Goal: Task Accomplishment & Management: Manage account settings

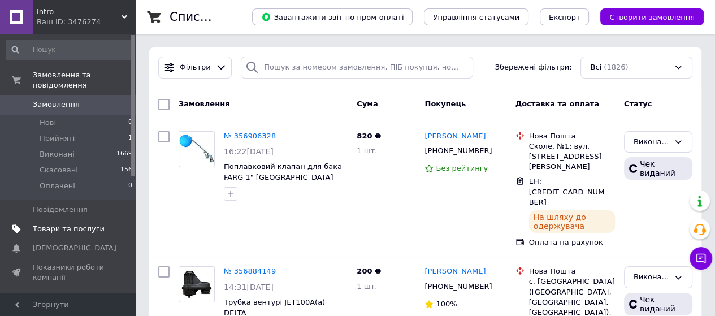
click at [97, 224] on span "Товари та послуги" at bounding box center [69, 229] width 72 height 10
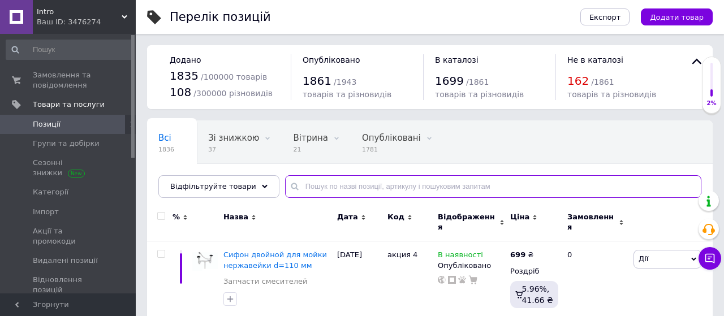
click at [348, 188] on input "text" at bounding box center [493, 186] width 416 height 23
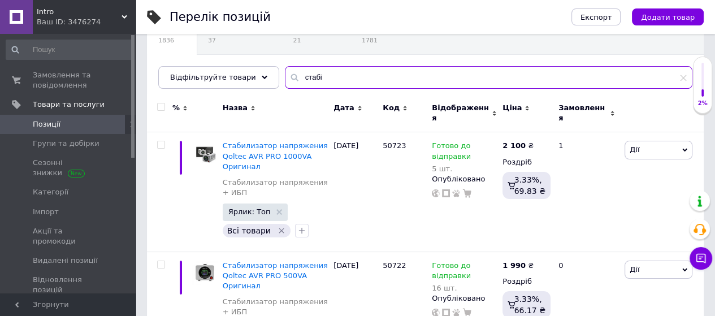
scroll to position [113, 0]
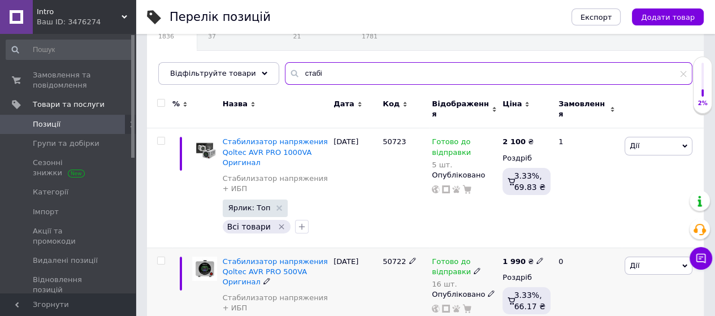
type input "стабі"
click at [159, 257] on span at bounding box center [161, 261] width 8 height 8
click at [159, 257] on input "checkbox" at bounding box center [160, 260] width 7 height 7
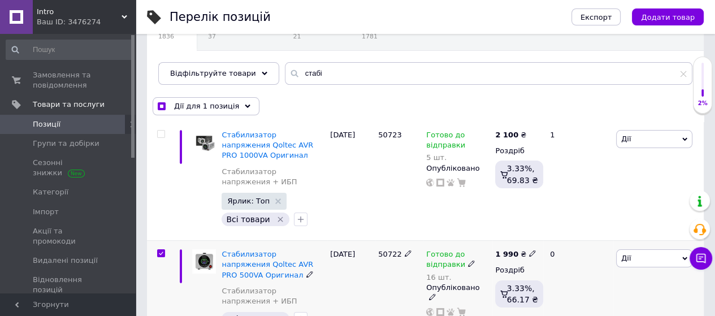
click at [161, 250] on input "checkbox" at bounding box center [160, 253] width 7 height 7
checkbox input "false"
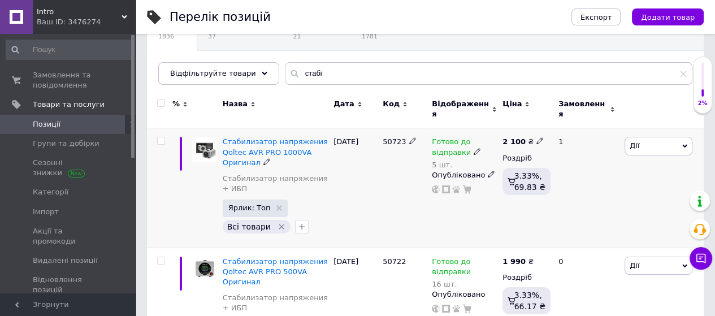
click at [476, 145] on div "Готово до відправки" at bounding box center [464, 147] width 65 height 20
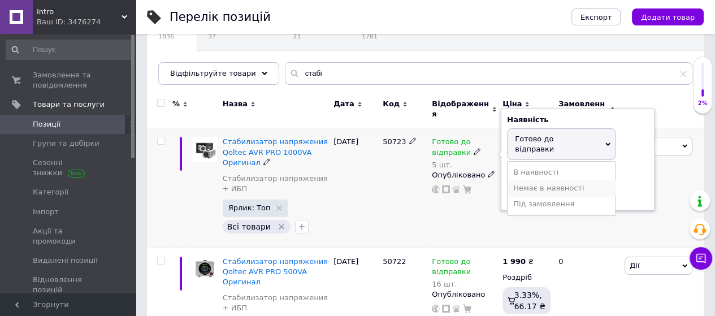
click at [539, 180] on li "Немає в наявності" at bounding box center [561, 188] width 107 height 16
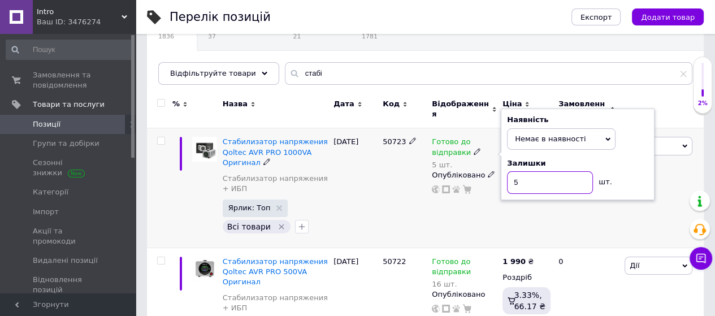
click at [541, 178] on input "5" at bounding box center [550, 182] width 86 height 23
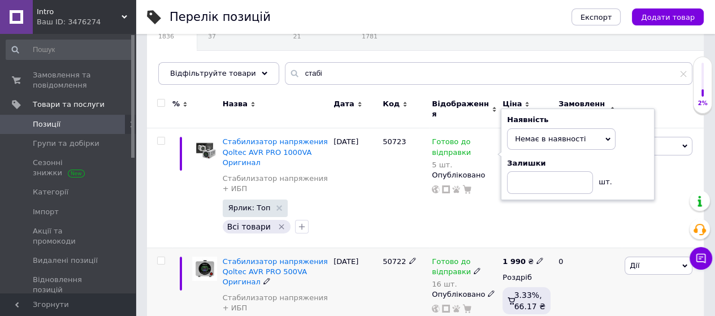
click at [474, 267] on icon at bounding box center [477, 270] width 7 height 7
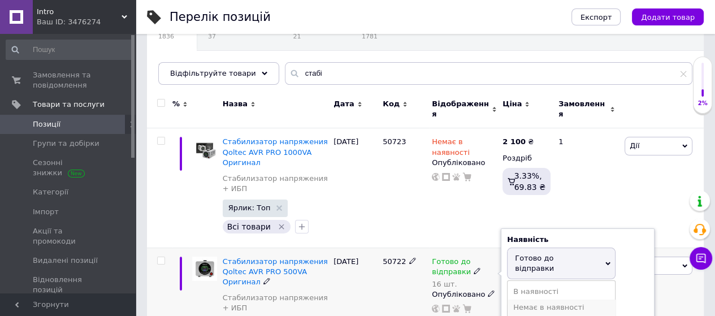
click at [545, 300] on li "Немає в наявності" at bounding box center [561, 308] width 107 height 16
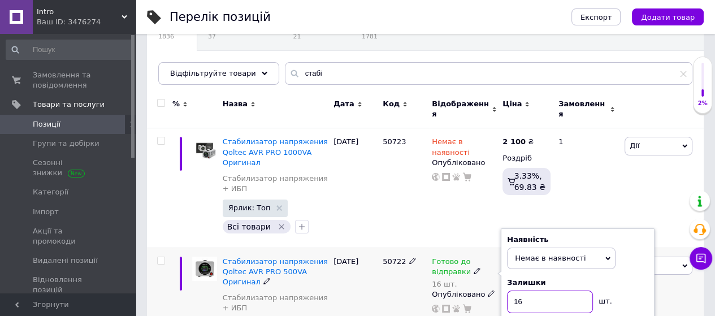
click at [545, 293] on input "16" at bounding box center [550, 302] width 86 height 23
click at [397, 293] on div "50722" at bounding box center [404, 297] width 49 height 99
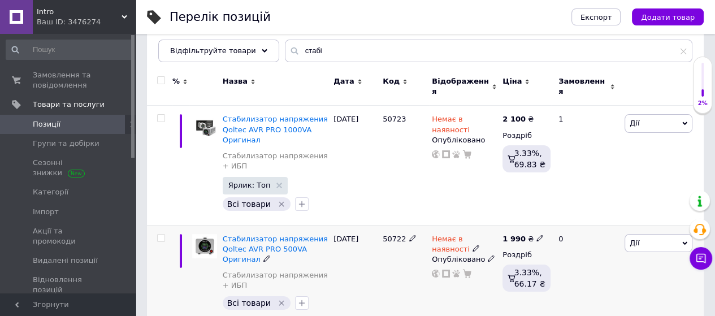
scroll to position [148, 0]
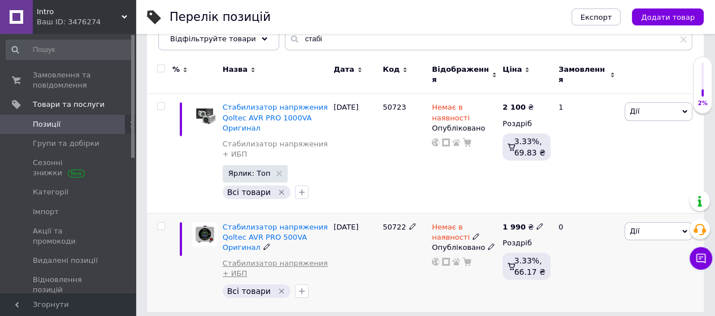
click at [290, 258] on link "Стабилизатор напряжения + ИБП" at bounding box center [275, 268] width 105 height 20
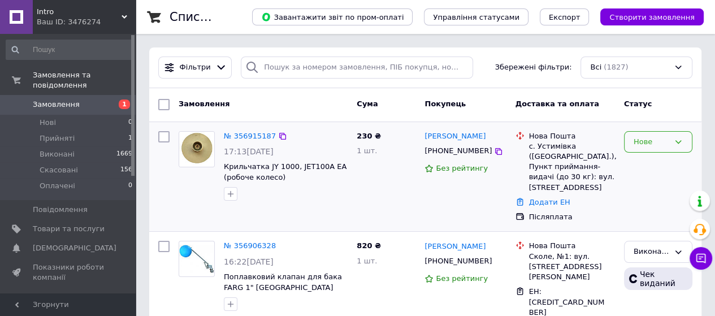
click at [650, 142] on div "Нове" at bounding box center [652, 142] width 36 height 12
click at [653, 169] on li "Прийнято" at bounding box center [658, 165] width 67 height 21
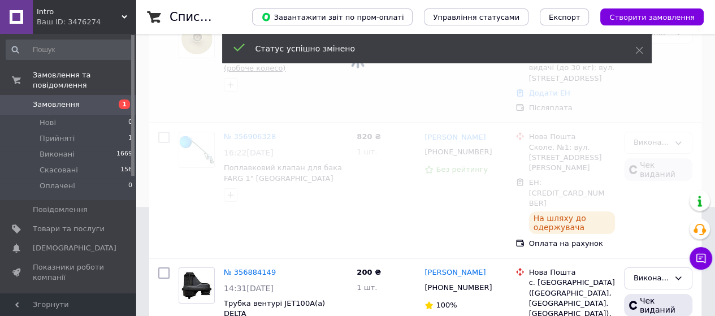
scroll to position [113, 0]
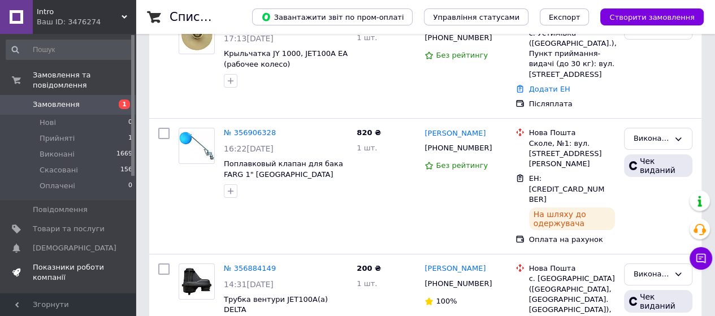
click at [72, 263] on span "Показники роботи компанії" at bounding box center [69, 272] width 72 height 20
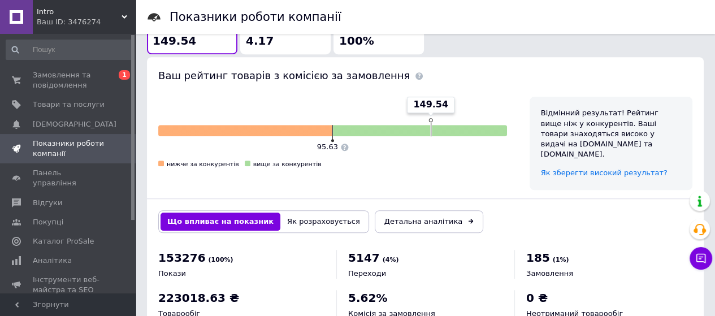
scroll to position [546, 0]
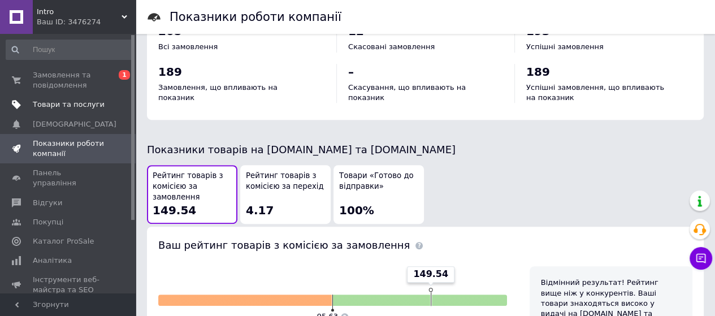
click at [85, 98] on link "Товари та послуги" at bounding box center [69, 104] width 139 height 19
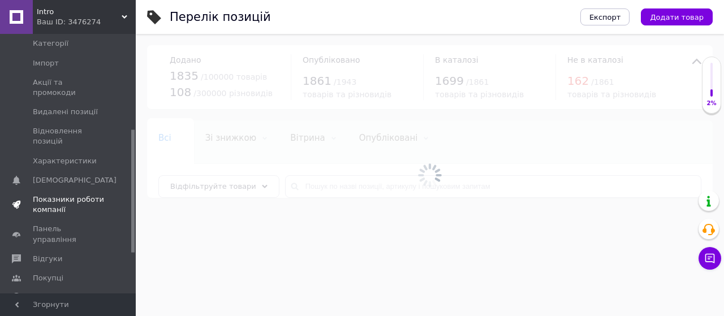
scroll to position [226, 0]
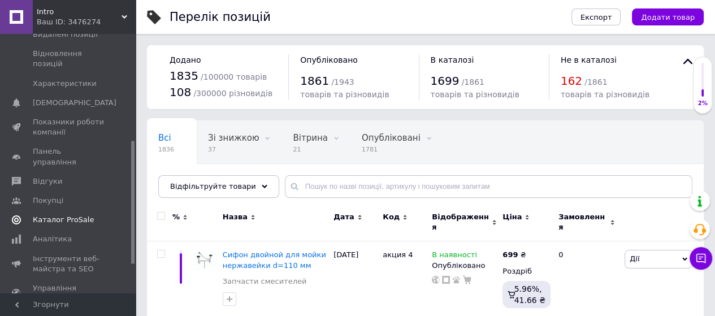
click at [76, 215] on span "Каталог ProSale" at bounding box center [63, 220] width 61 height 10
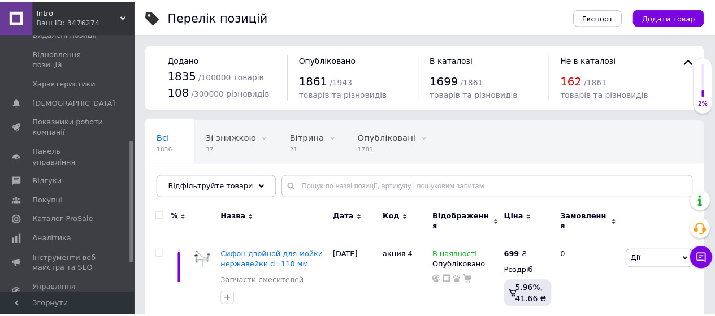
scroll to position [152, 0]
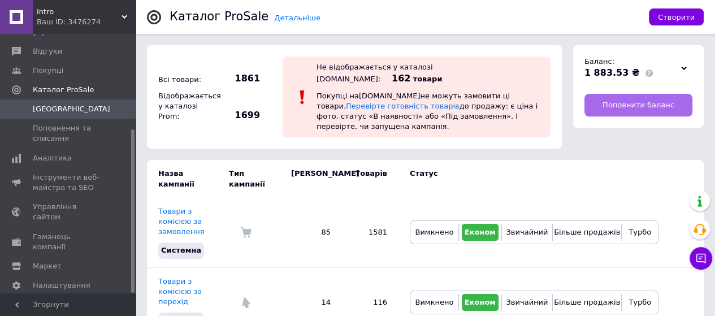
click at [660, 101] on span "Поповнити баланс" at bounding box center [639, 105] width 72 height 10
